Goal: Information Seeking & Learning: Check status

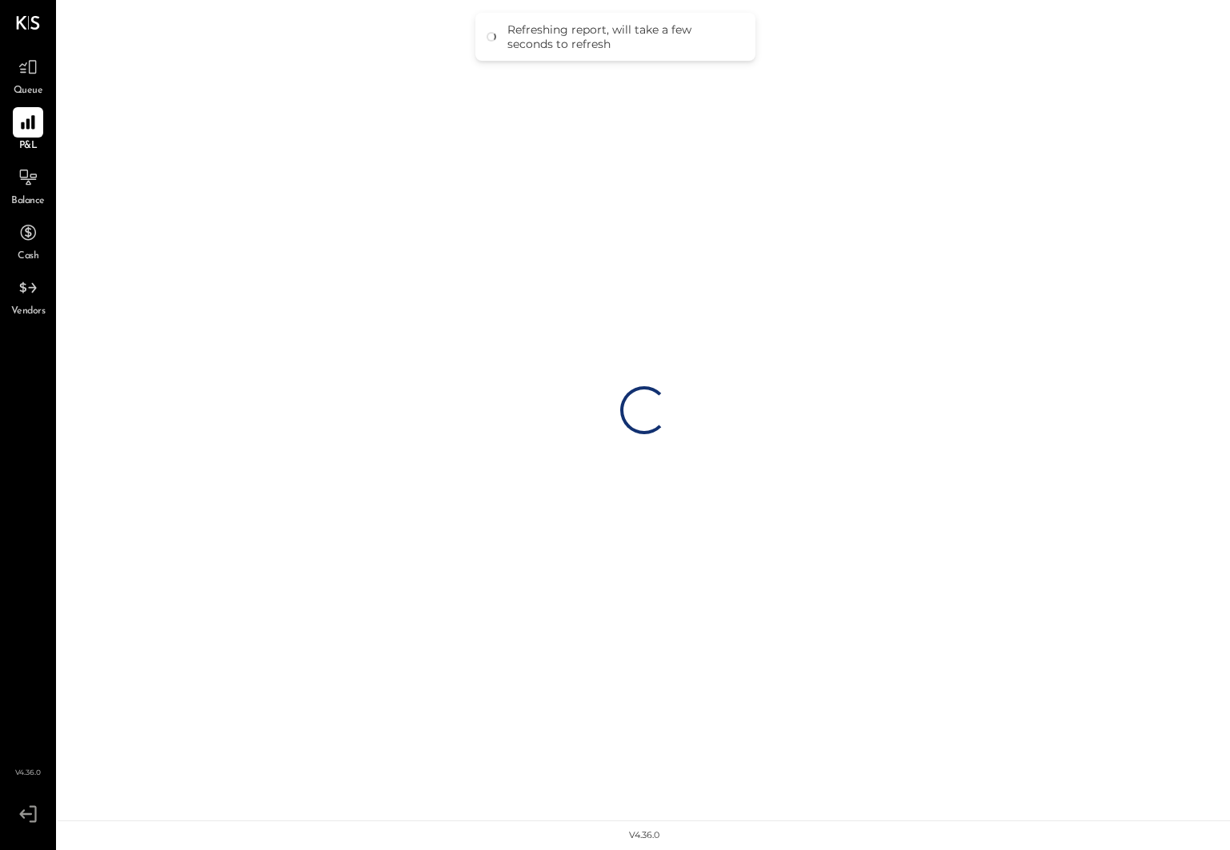
click at [212, 82] on div "Loading…" at bounding box center [644, 410] width 1172 height 821
drag, startPoint x: 502, startPoint y: 27, endPoint x: 643, endPoint y: 46, distance: 142.9
click at [642, 46] on div "Refreshing report, will take a few seconds to refresh" at bounding box center [615, 37] width 280 height 48
click at [643, 46] on div "Refreshing report, will take a few seconds to refresh" at bounding box center [623, 36] width 232 height 29
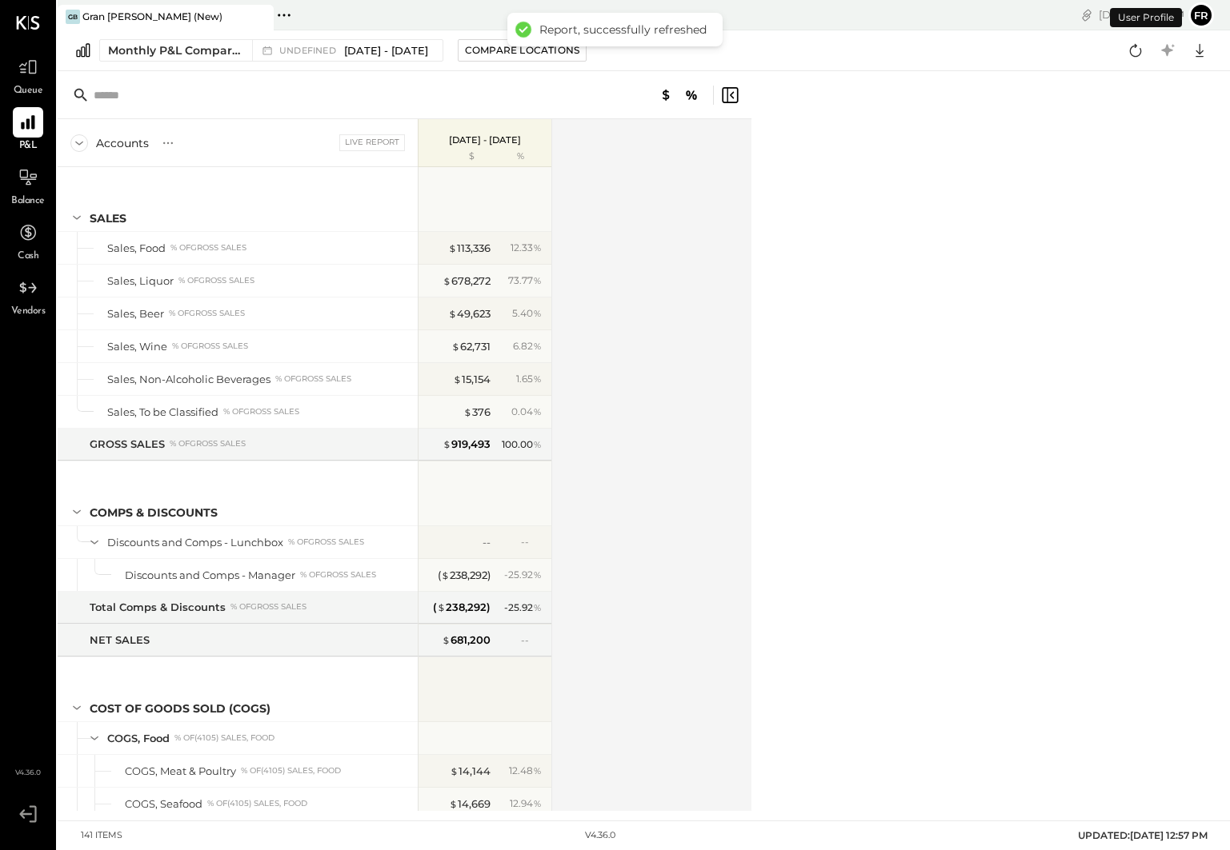
scroll to position [3587, 0]
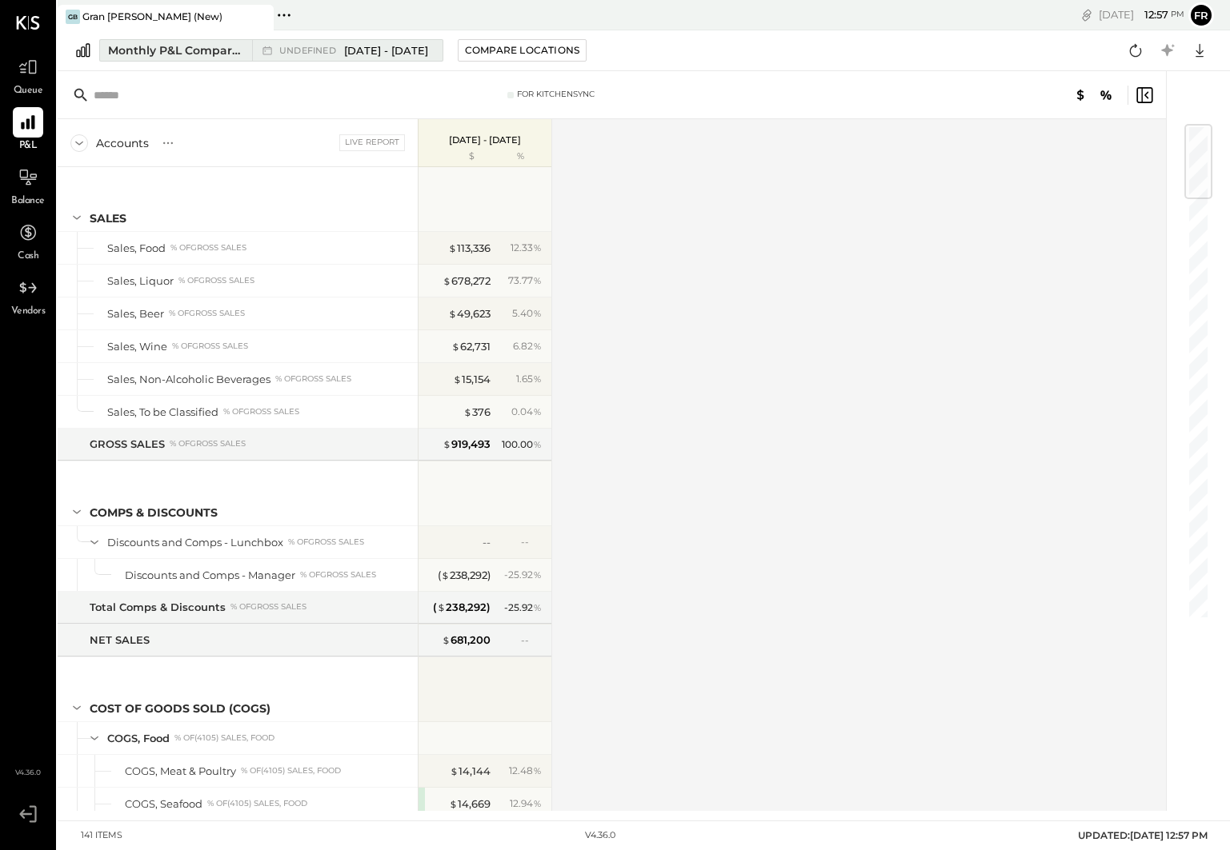
click at [383, 50] on span "[DATE] - [DATE]" at bounding box center [386, 50] width 84 height 15
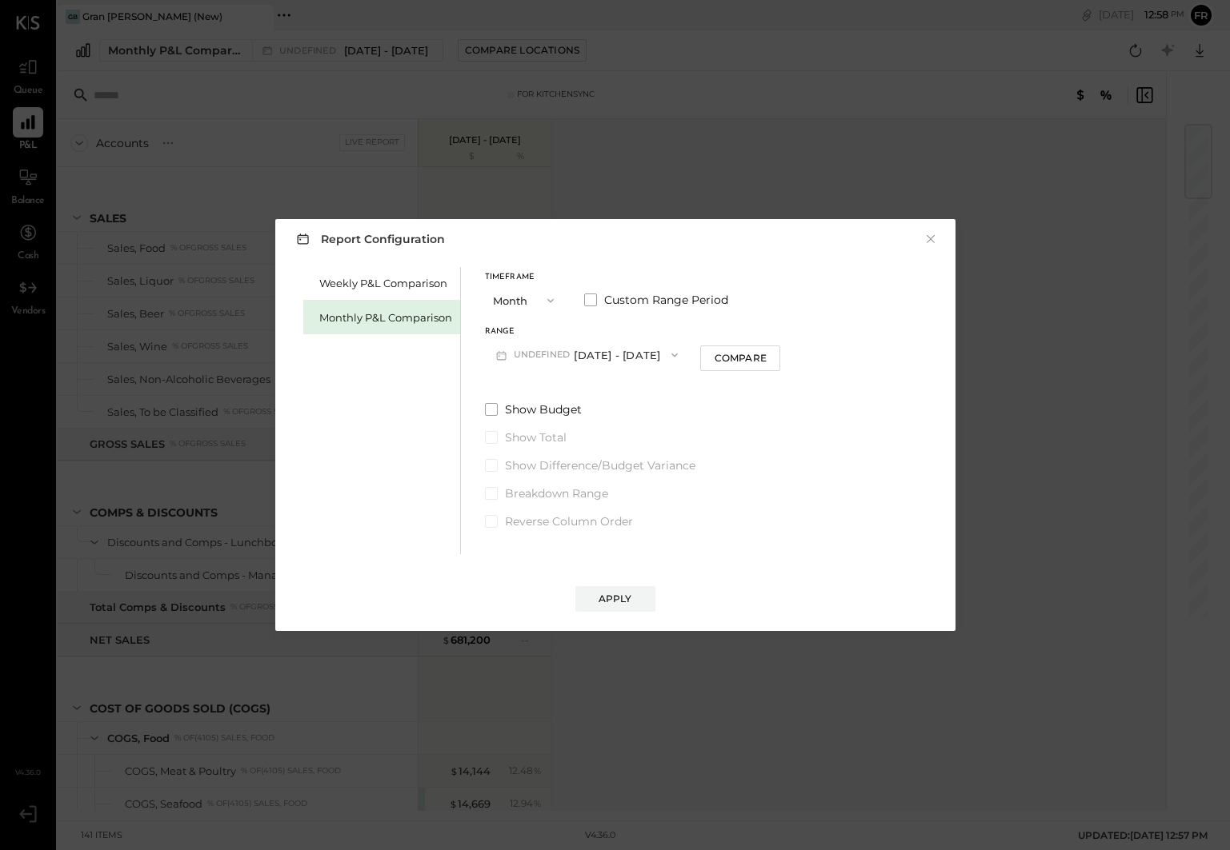
click at [606, 181] on div "Report Configuration × Weekly P&L Comparison Monthly P&L Comparison Timeframe M…" at bounding box center [615, 425] width 1230 height 850
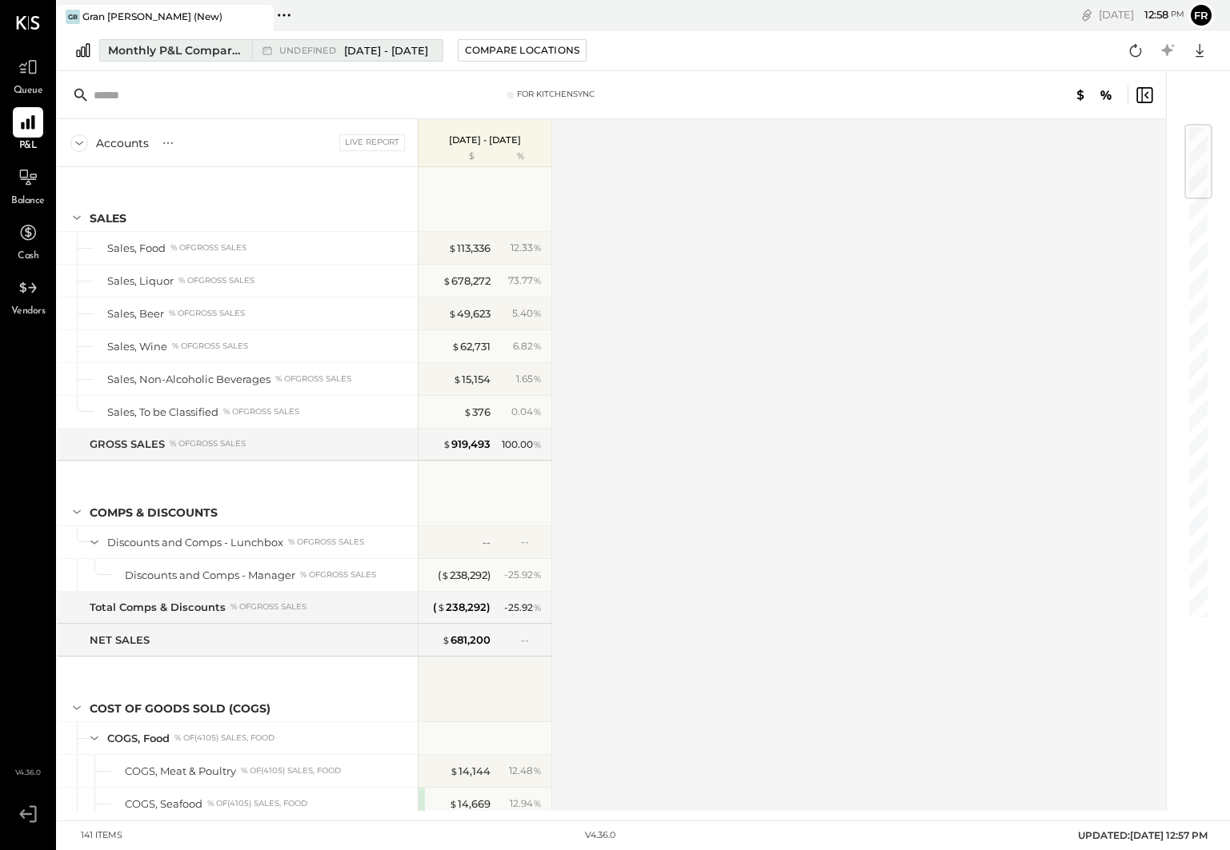
click at [369, 55] on span "[DATE] - [DATE]" at bounding box center [386, 50] width 84 height 15
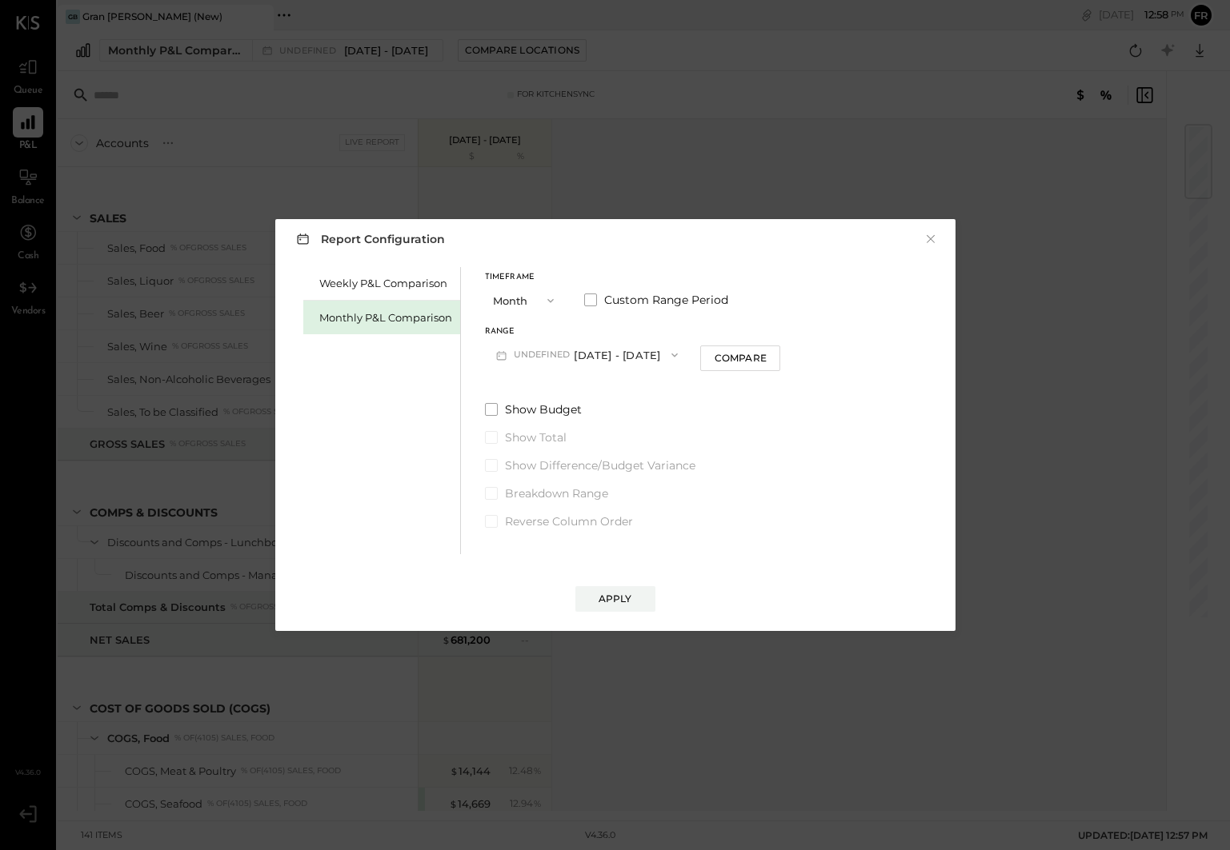
click at [616, 357] on button "undefined [DATE] - [DATE]" at bounding box center [587, 355] width 205 height 30
drag, startPoint x: 783, startPoint y: 326, endPoint x: 774, endPoint y: 329, distance: 9.1
click at [778, 328] on div "Timeframe Month Custom Range Period Range undefined [DATE] - [DATE] Compare" at bounding box center [633, 322] width 296 height 96
click at [780, 364] on button "Compare" at bounding box center [740, 359] width 80 height 26
click at [652, 353] on button "undefined [DATE] - [DATE]" at bounding box center [587, 355] width 205 height 30
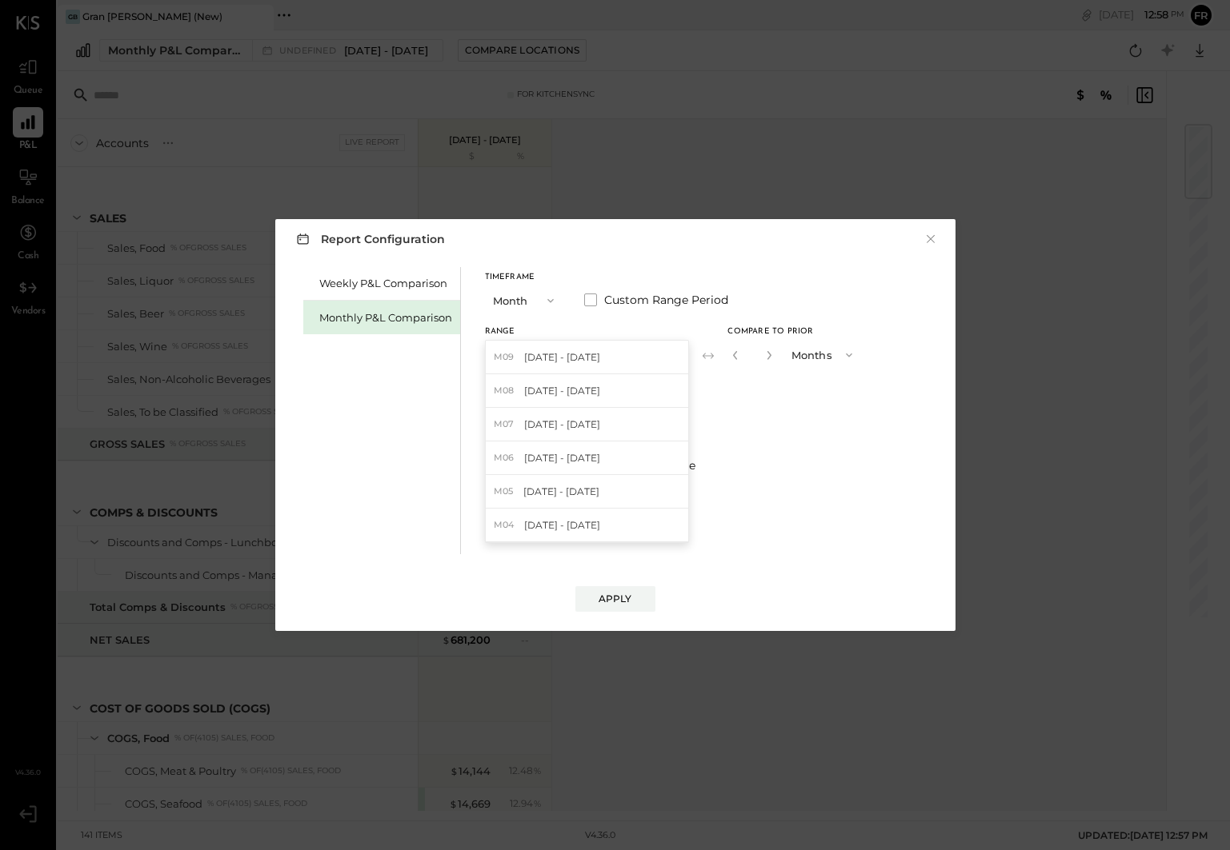
click at [578, 494] on span "[DATE] - [DATE]" at bounding box center [561, 492] width 76 height 14
click at [727, 355] on icon "button" at bounding box center [732, 355] width 10 height 10
type input "*"
click at [762, 354] on button "Months" at bounding box center [786, 355] width 80 height 30
drag, startPoint x: 722, startPoint y: 378, endPoint x: 714, endPoint y: 373, distance: 8.7
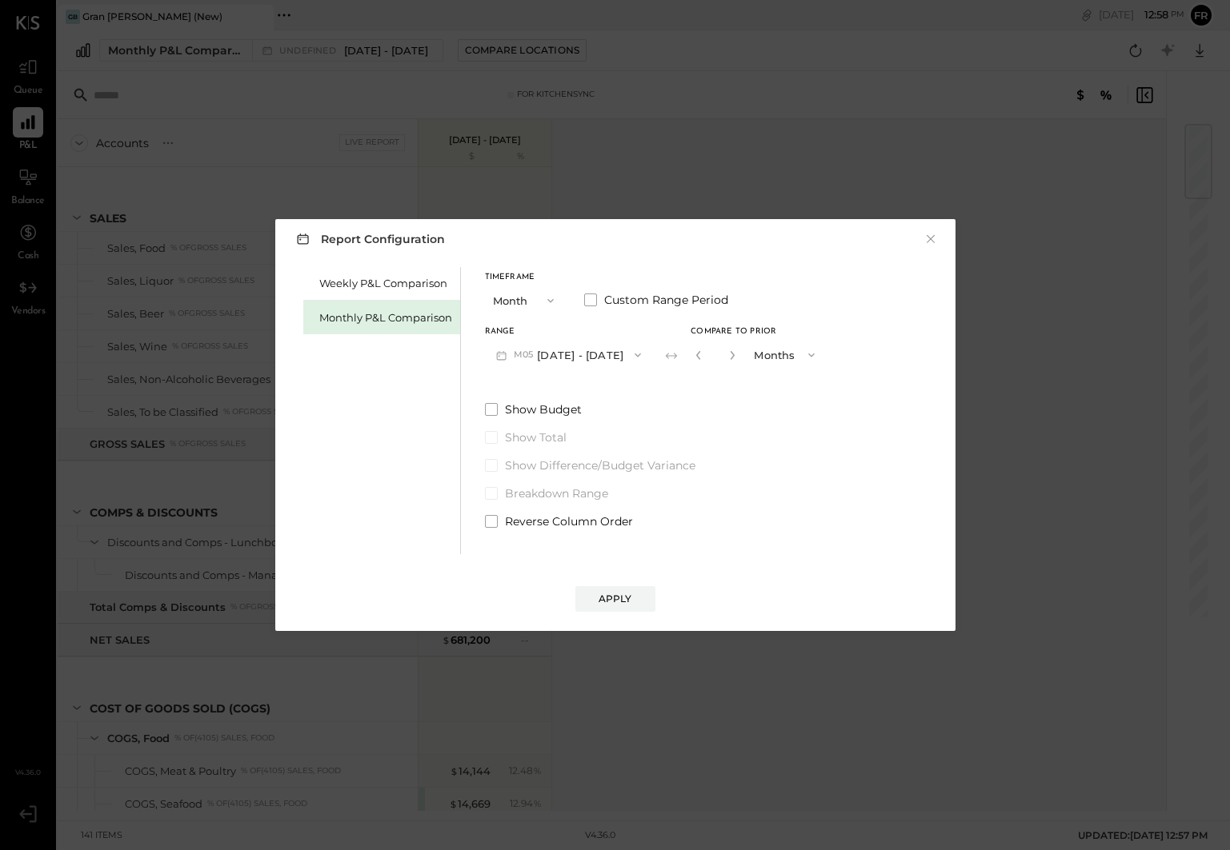
click at [722, 377] on div "Timeframe Month Custom Range Period Range M05 [DATE] - [DATE] Compare to Prior …" at bounding box center [656, 398] width 342 height 262
drag, startPoint x: 722, startPoint y: 332, endPoint x: 672, endPoint y: 334, distance: 50.5
click at [722, 332] on span "Compare to Prior" at bounding box center [733, 332] width 86 height 8
click at [590, 303] on span at bounding box center [590, 300] width 13 height 13
click at [706, 353] on icon "button" at bounding box center [699, 355] width 13 height 13
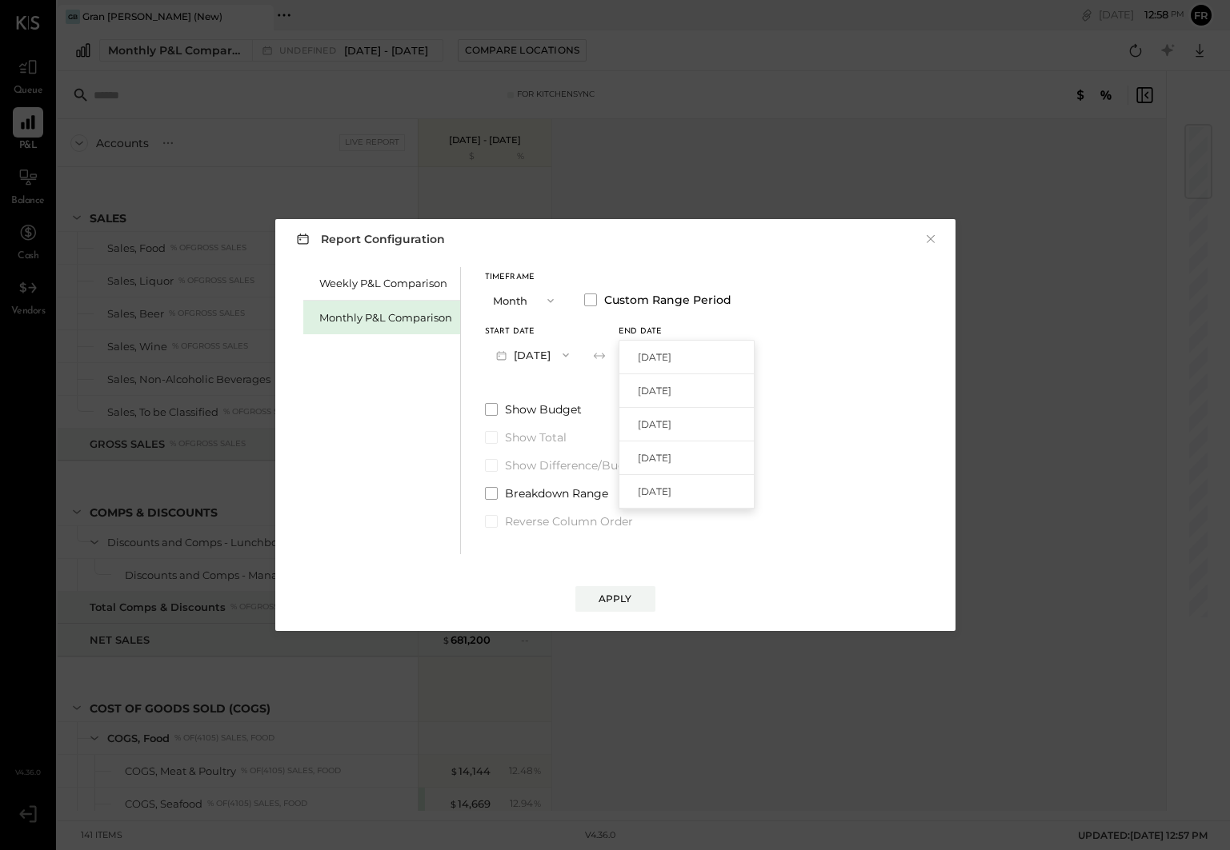
click at [671, 355] on span "[DATE]" at bounding box center [655, 357] width 34 height 14
click at [614, 598] on div "Apply" at bounding box center [615, 599] width 34 height 14
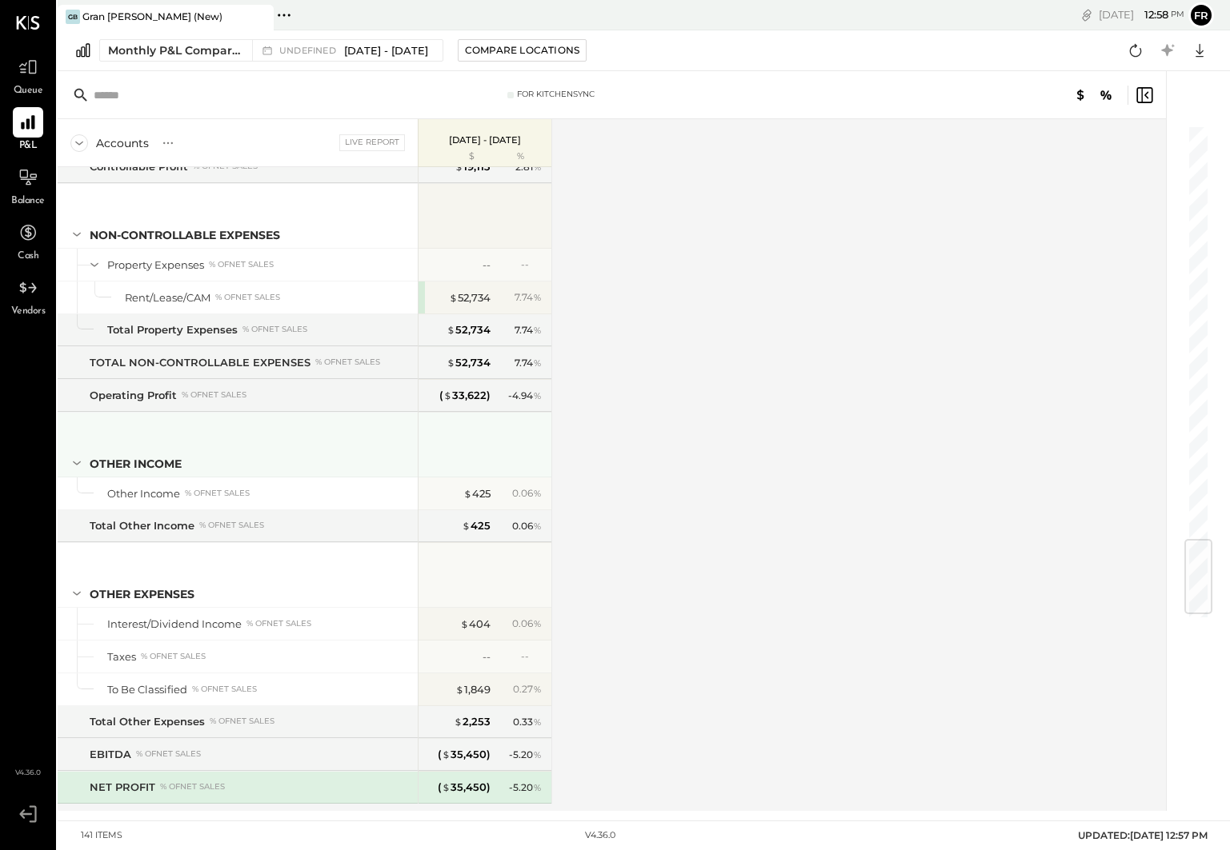
scroll to position [3550, 0]
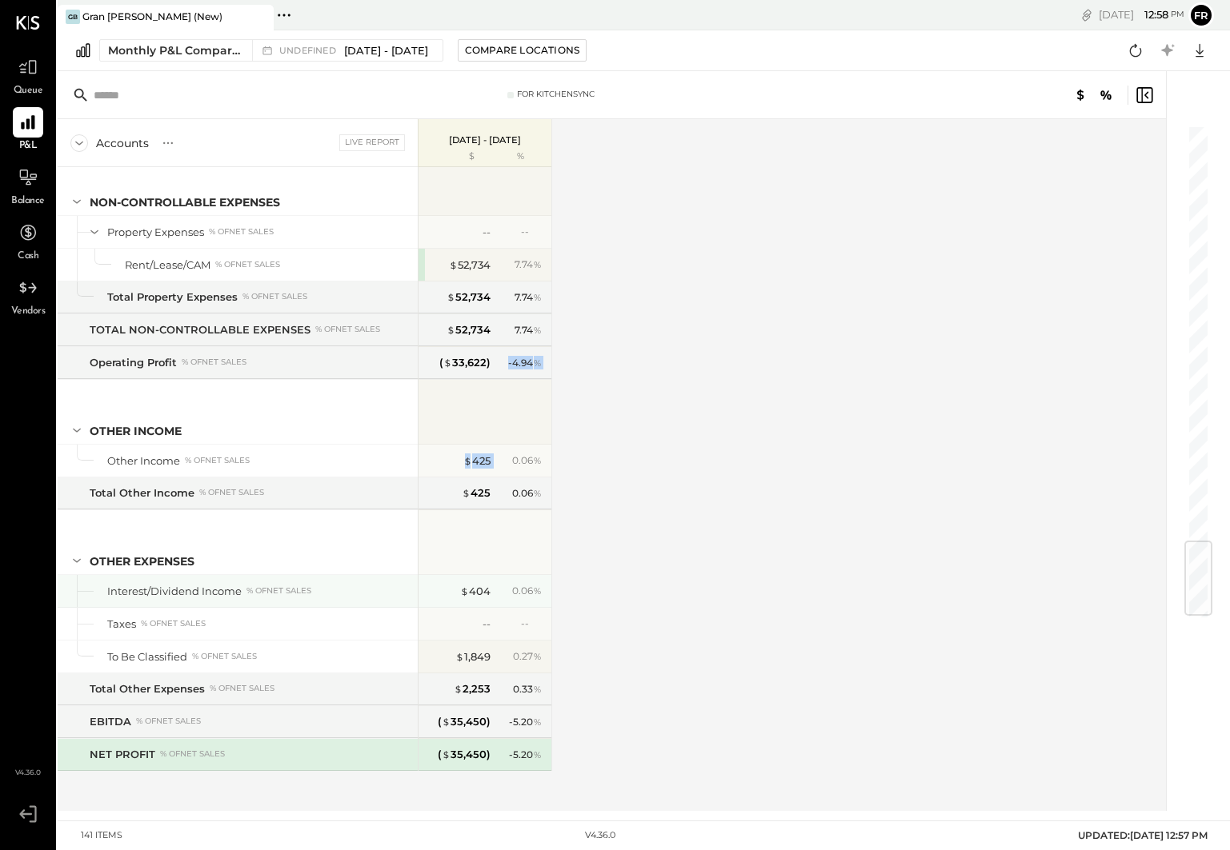
scroll to position [3566, 0]
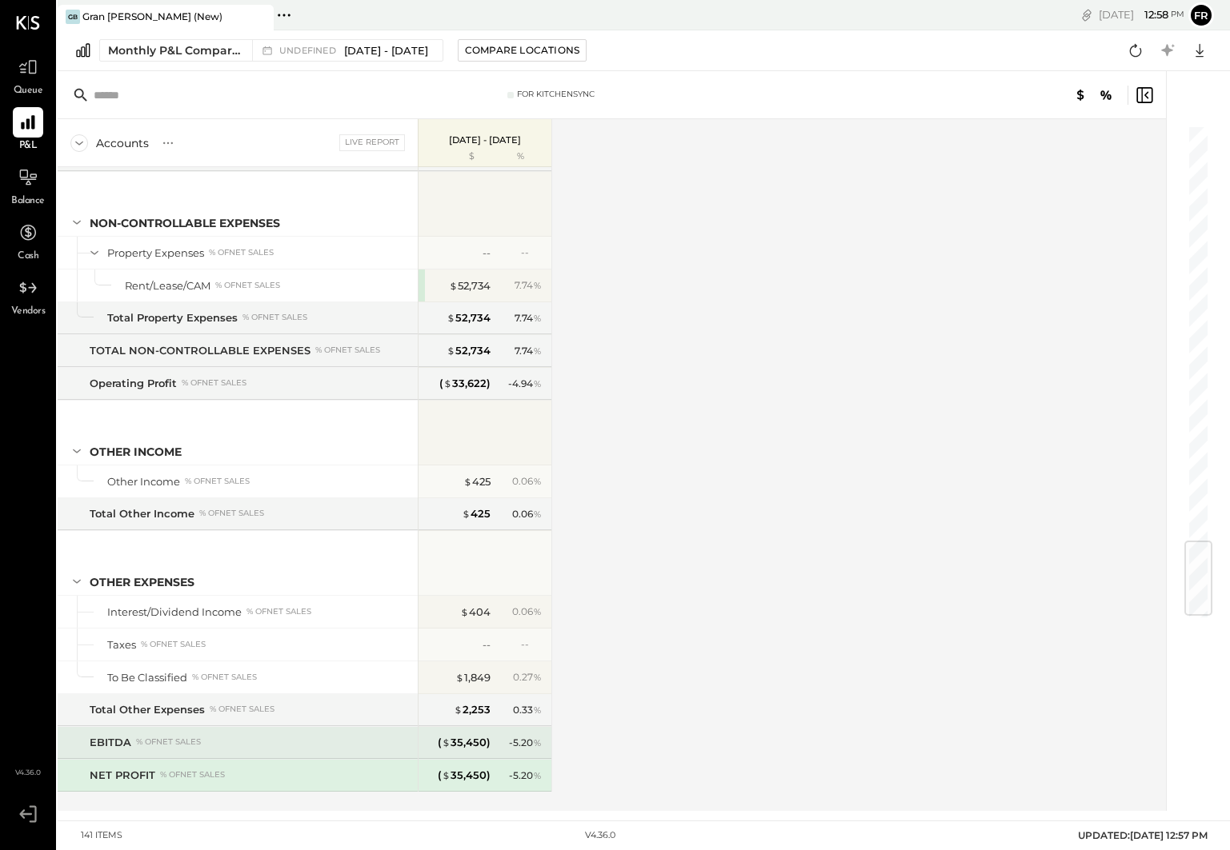
click at [499, 746] on div "- 5.20 %" at bounding box center [520, 743] width 52 height 14
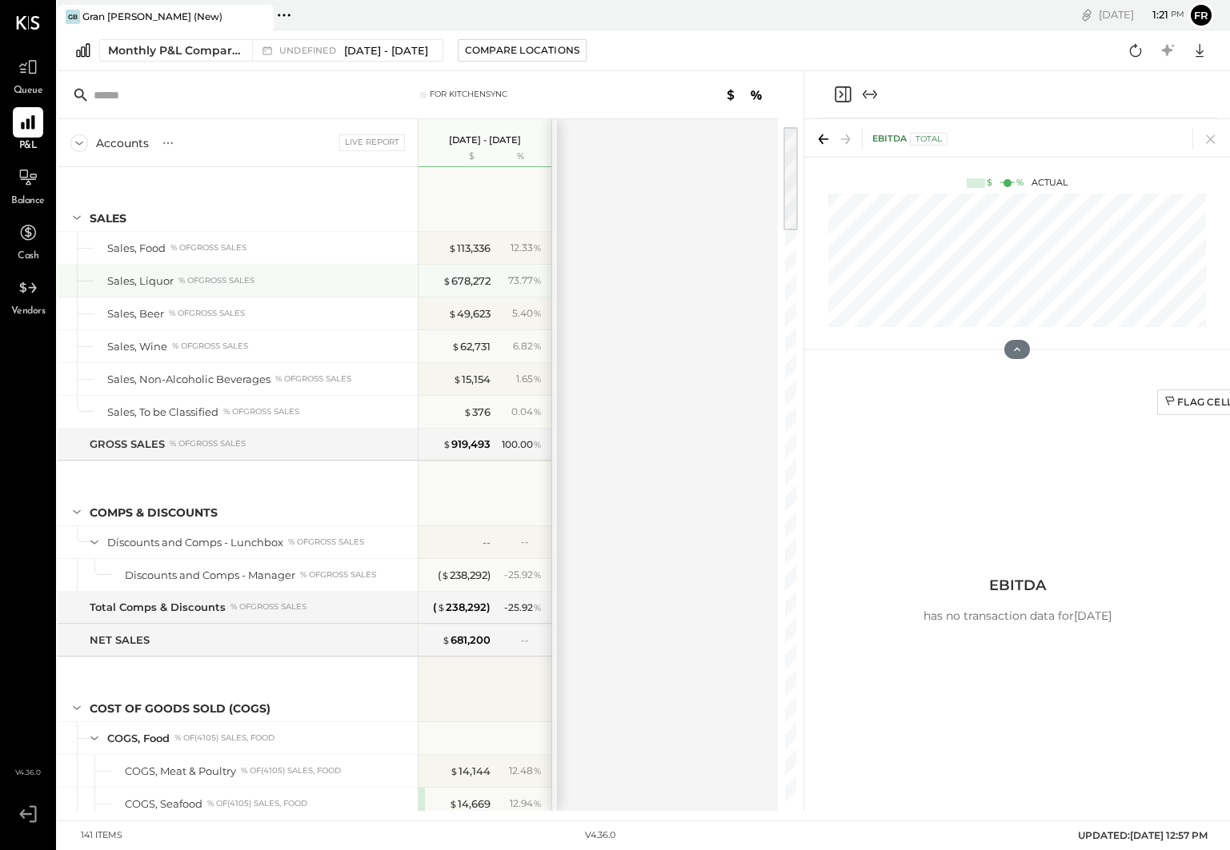
click at [258, 283] on div "Sales, Liquor % of GROSS SALES" at bounding box center [259, 281] width 304 height 15
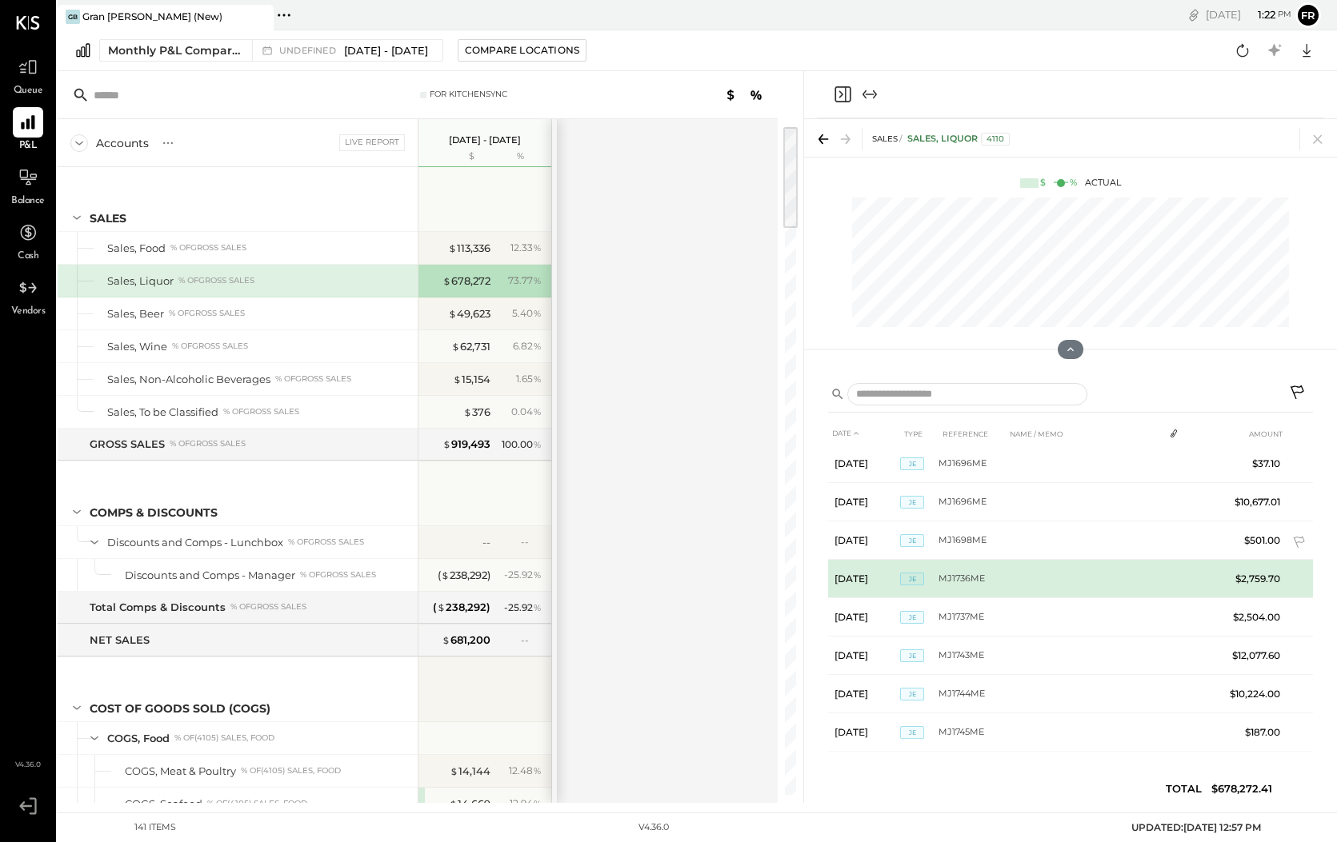
scroll to position [2812, 0]
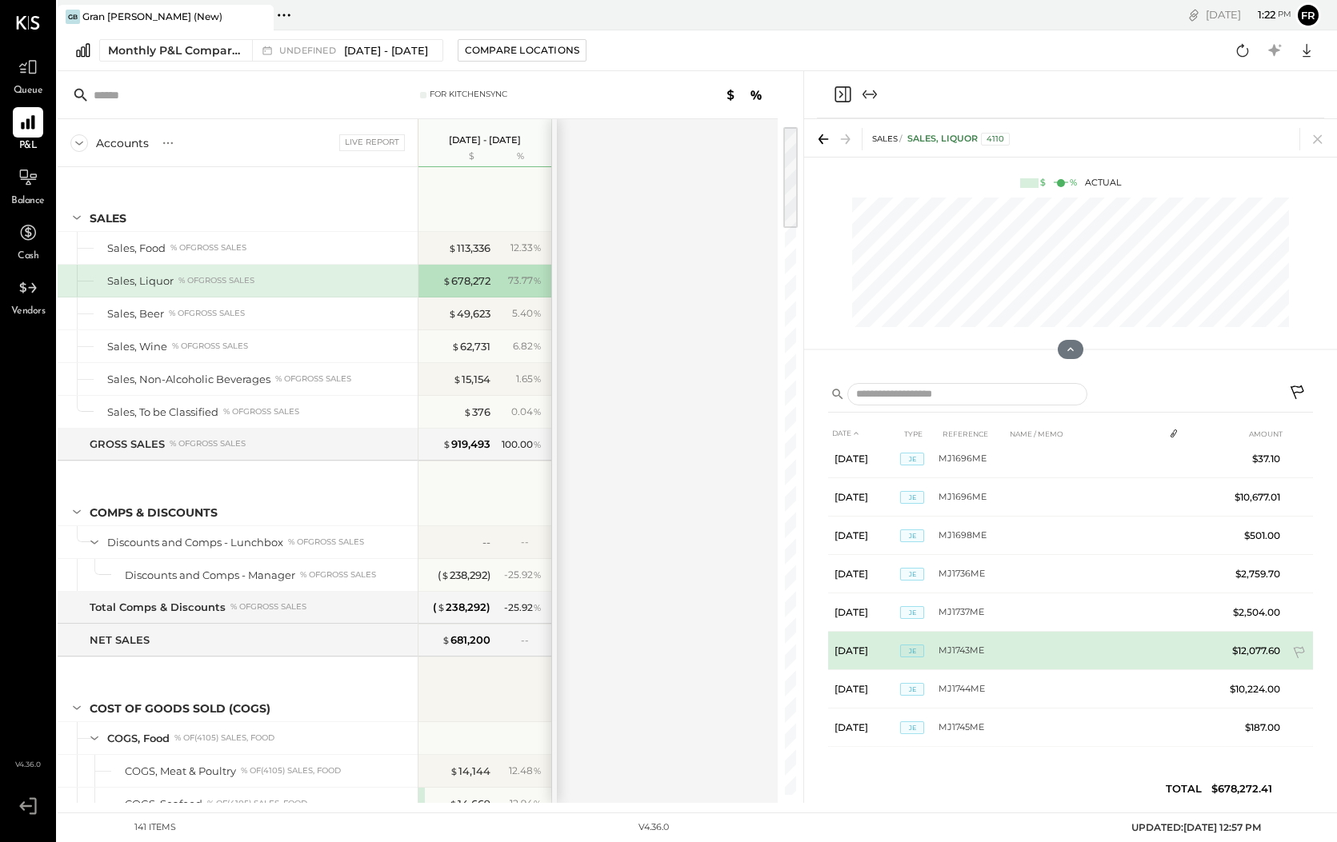
click at [1112, 651] on td at bounding box center [1085, 651] width 158 height 38
click at [1229, 651] on td "$12,077.60" at bounding box center [1253, 651] width 66 height 38
click at [947, 648] on td "MJ1743ME" at bounding box center [971, 651] width 67 height 38
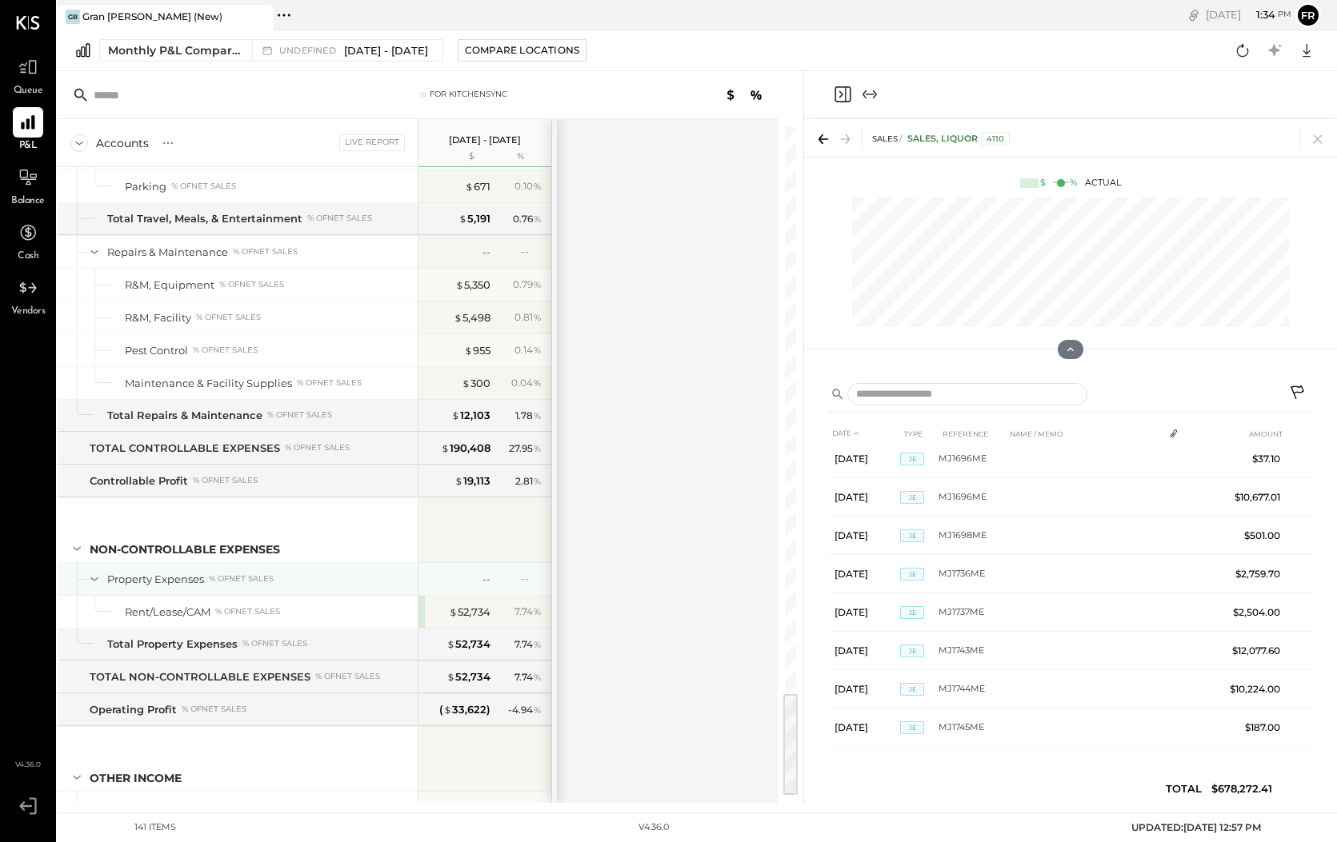
scroll to position [3595, 0]
